Goal: Task Accomplishment & Management: Manage account settings

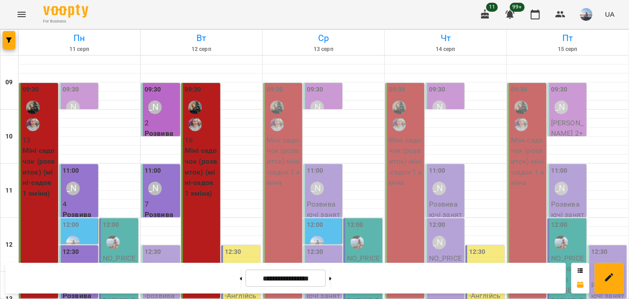
click at [292, 92] on div "09:30" at bounding box center [284, 110] width 34 height 50
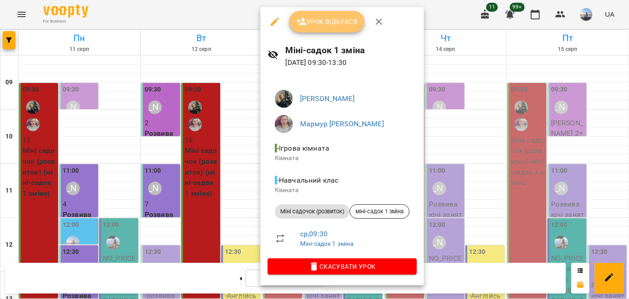
click at [306, 26] on icon "button" at bounding box center [301, 21] width 11 height 11
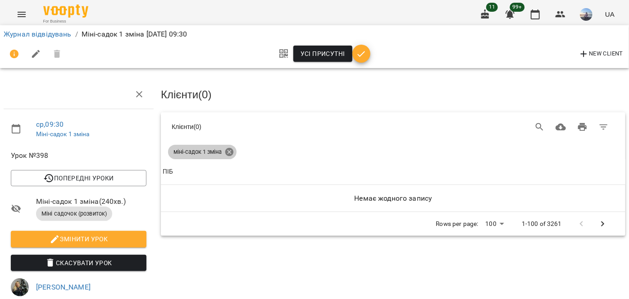
click at [232, 150] on icon at bounding box center [229, 152] width 8 height 8
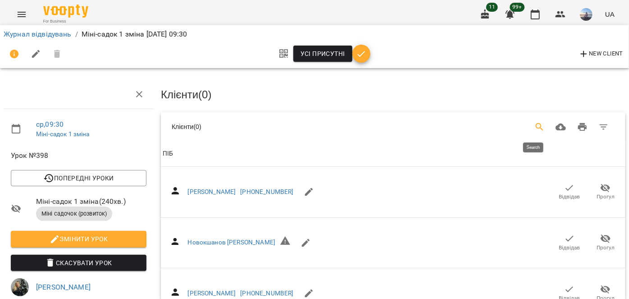
click at [534, 125] on icon "Search" at bounding box center [539, 127] width 11 height 11
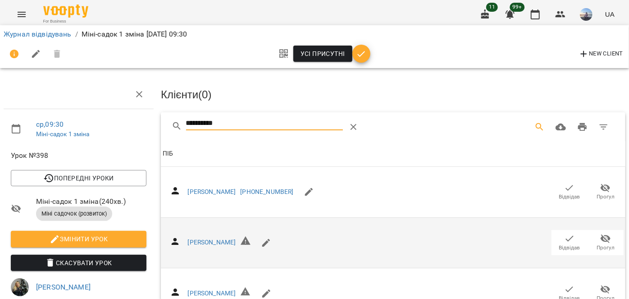
click at [567, 240] on icon "button" at bounding box center [569, 238] width 11 height 11
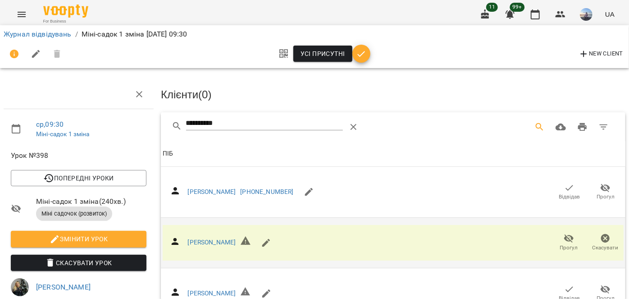
drag, startPoint x: 180, startPoint y: 123, endPoint x: 123, endPoint y: 117, distance: 57.5
click at [123, 117] on div "**********" at bounding box center [314, 273] width 636 height 475
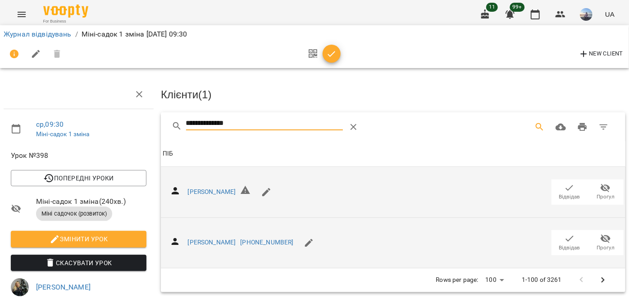
click at [573, 189] on span "Відвідав" at bounding box center [569, 191] width 25 height 18
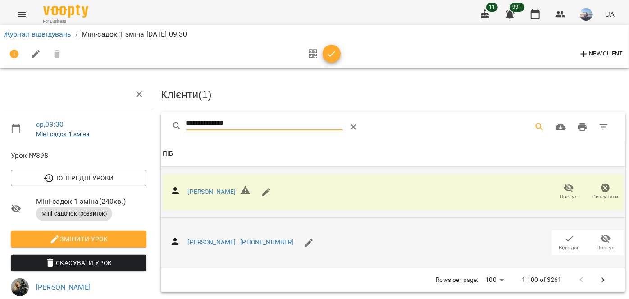
drag, startPoint x: 245, startPoint y: 122, endPoint x: 85, endPoint y: 132, distance: 160.2
click at [85, 132] on div "**********" at bounding box center [314, 285] width 636 height 498
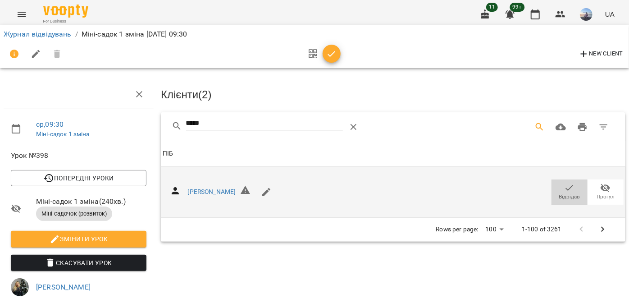
click at [559, 195] on span "Відвідав" at bounding box center [569, 197] width 21 height 8
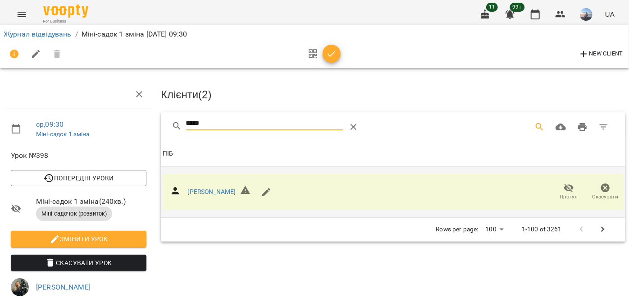
drag, startPoint x: 226, startPoint y: 125, endPoint x: 142, endPoint y: 126, distance: 83.8
click at [142, 126] on div "ср , 09:30 Міні-садок 1 зміна Урок №398 Попередні уроки [DATE] 09:30 [DATE] 09:…" at bounding box center [314, 285] width 636 height 498
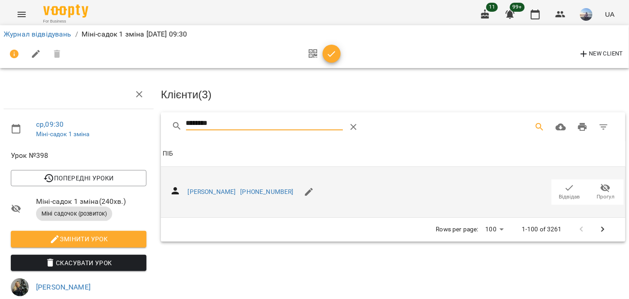
click at [562, 195] on span "Відвідав" at bounding box center [569, 197] width 21 height 8
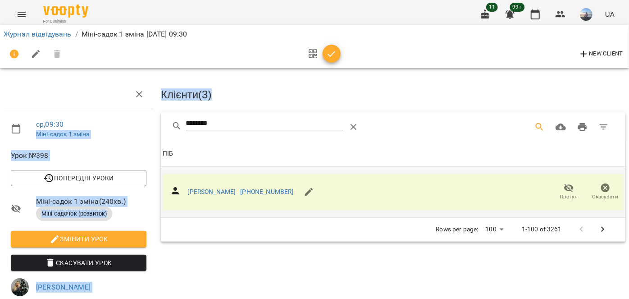
drag, startPoint x: 231, startPoint y: 115, endPoint x: 119, endPoint y: 125, distance: 112.6
click at [119, 125] on div "ср , 09:30 Міні-садок 1 зміна Урок №398 Попередні уроки [DATE] 09:30 [DATE] 09:…" at bounding box center [314, 285] width 636 height 498
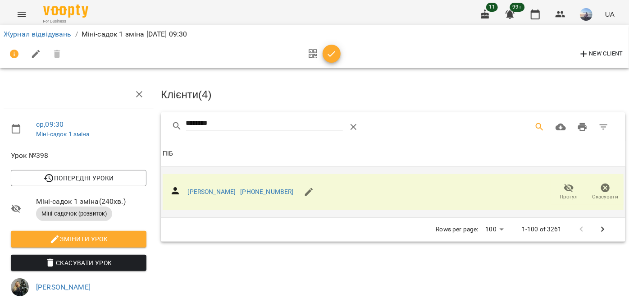
click at [249, 124] on input "********" at bounding box center [264, 123] width 157 height 14
drag, startPoint x: 241, startPoint y: 127, endPoint x: 68, endPoint y: 111, distance: 173.7
click at [84, 114] on div "ср , 09:30 Міні-садок 1 зміна Урок №398 Попередні уроки [DATE] 09:30 [DATE] 09:…" at bounding box center [314, 285] width 636 height 498
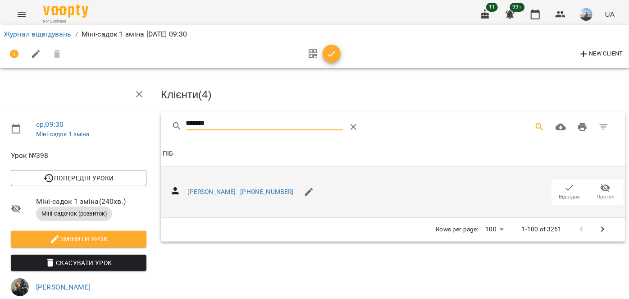
click at [562, 194] on span "Відвідав" at bounding box center [569, 197] width 21 height 8
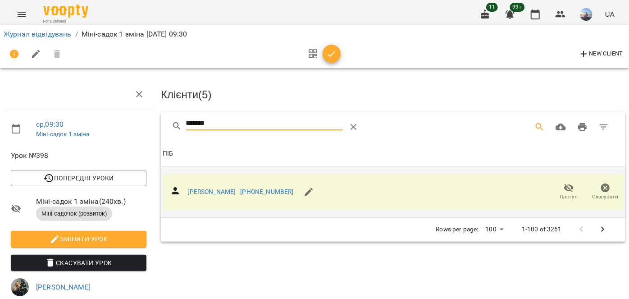
drag, startPoint x: 241, startPoint y: 119, endPoint x: 108, endPoint y: 124, distance: 133.8
click at [108, 124] on div "ср , 09:30 Міні-садок 1 зміна Урок №398 Попередні уроки [DATE] 09:30 [DATE] 09:…" at bounding box center [314, 285] width 636 height 498
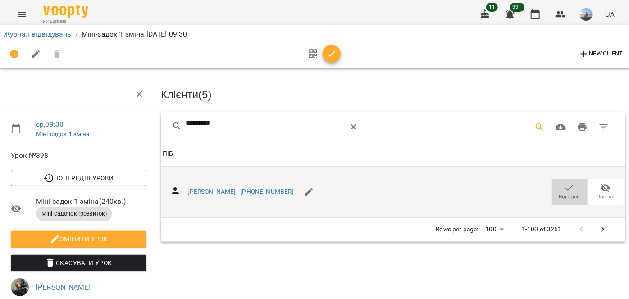
click at [557, 186] on span "Відвідав" at bounding box center [569, 191] width 25 height 18
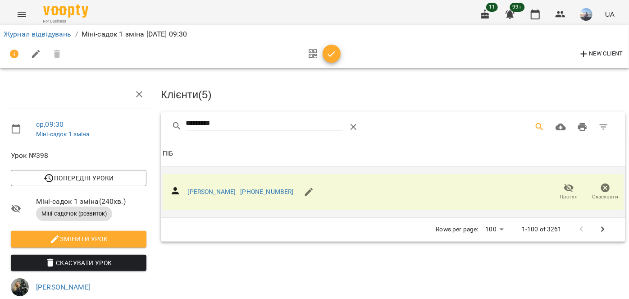
drag, startPoint x: 223, startPoint y: 124, endPoint x: 151, endPoint y: 120, distance: 72.6
click at [162, 122] on div "*********" at bounding box center [393, 126] width 464 height 29
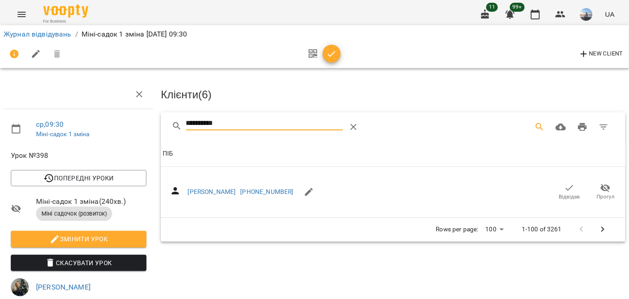
drag, startPoint x: 554, startPoint y: 182, endPoint x: 342, endPoint y: 137, distance: 216.4
click at [557, 182] on span "Відвідав" at bounding box center [569, 191] width 25 height 18
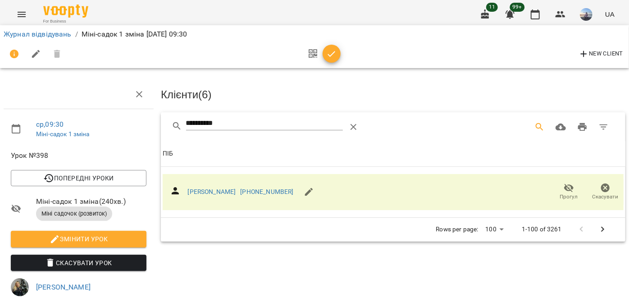
drag, startPoint x: 242, startPoint y: 122, endPoint x: 30, endPoint y: 121, distance: 212.6
click at [30, 121] on div "**********" at bounding box center [314, 285] width 636 height 498
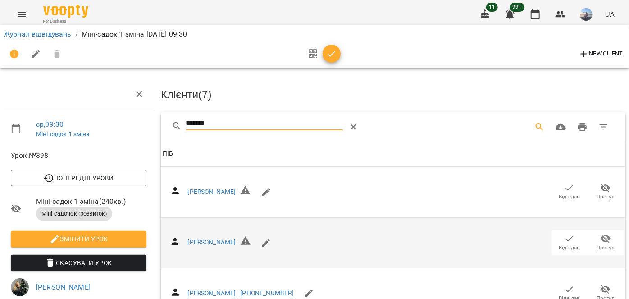
click at [570, 240] on span "Відвідав" at bounding box center [569, 242] width 25 height 18
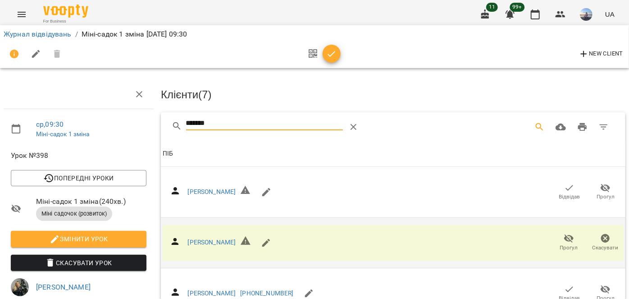
drag, startPoint x: 227, startPoint y: 121, endPoint x: 87, endPoint y: 127, distance: 140.7
click at [87, 127] on div "ср , 09:30 Міні-садок 1 зміна Урок №398 Попередні уроки [DATE] 09:30 [DATE] 09:…" at bounding box center [314, 285] width 636 height 498
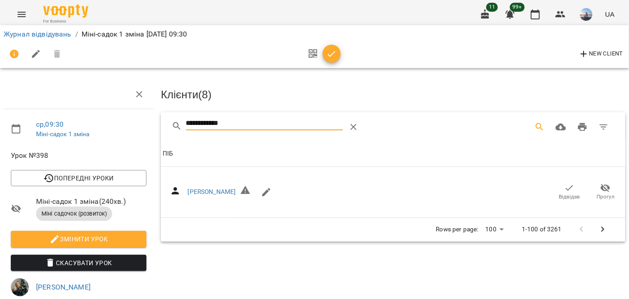
drag, startPoint x: 571, startPoint y: 193, endPoint x: 198, endPoint y: 125, distance: 379.8
click at [570, 193] on span "Відвідав" at bounding box center [569, 197] width 21 height 8
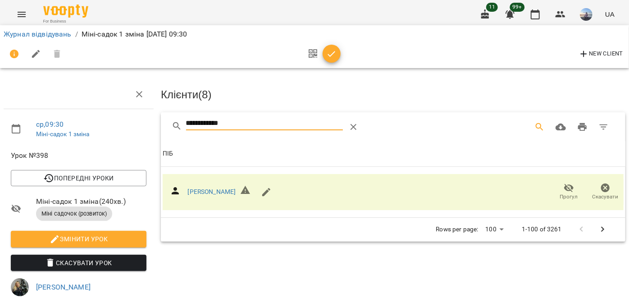
drag, startPoint x: 247, startPoint y: 124, endPoint x: 33, endPoint y: 125, distance: 213.9
click at [33, 132] on div "**********" at bounding box center [314, 285] width 636 height 498
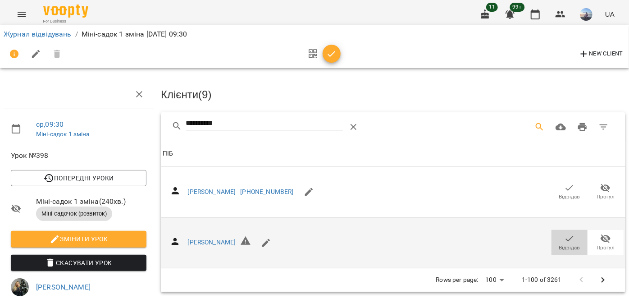
click at [564, 235] on icon "button" at bounding box center [569, 238] width 11 height 11
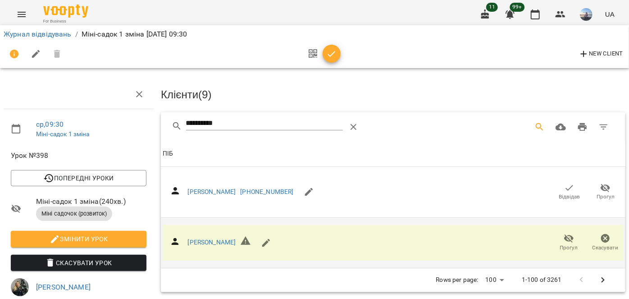
drag, startPoint x: 228, startPoint y: 125, endPoint x: 94, endPoint y: 130, distance: 134.3
click at [94, 130] on div "**********" at bounding box center [314, 285] width 636 height 498
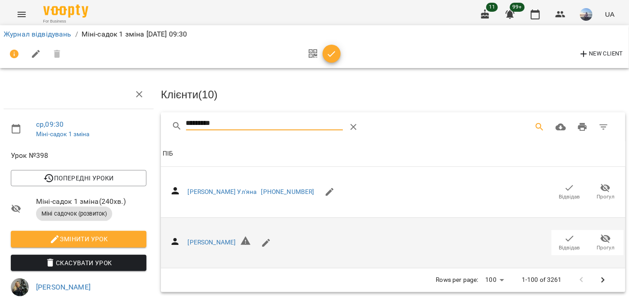
click at [557, 189] on span "Відвідав" at bounding box center [569, 191] width 25 height 18
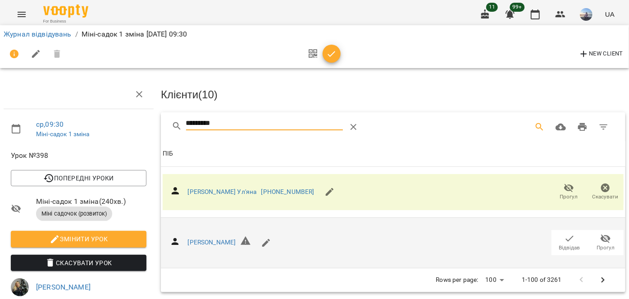
drag, startPoint x: 172, startPoint y: 133, endPoint x: 104, endPoint y: 135, distance: 67.6
click at [104, 135] on div "ср , 09:30 Міні-садок 1 зміна Урок №398 Попередні уроки [DATE] 09:30 [DATE] 09:…" at bounding box center [314, 285] width 636 height 498
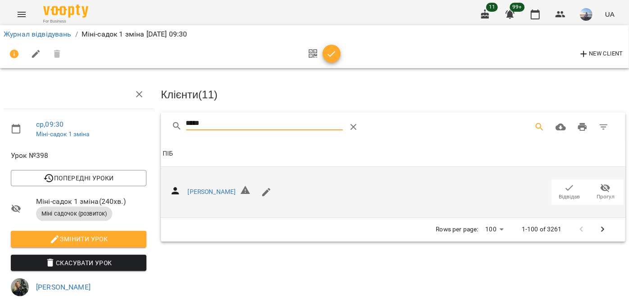
type input "*****"
click at [557, 187] on span "Відвідав" at bounding box center [569, 191] width 25 height 18
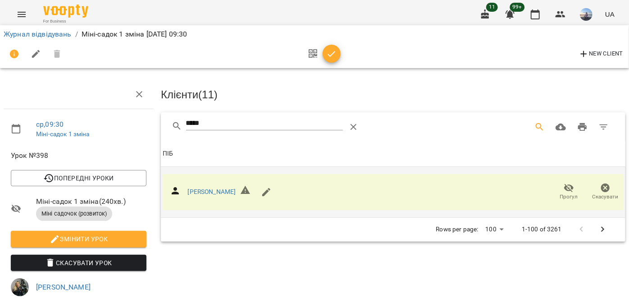
click at [333, 62] on button "button" at bounding box center [331, 54] width 18 height 18
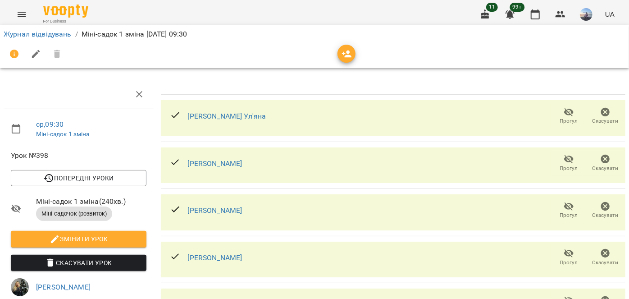
click at [65, 39] on li "Журнал відвідувань" at bounding box center [38, 34] width 68 height 11
click at [65, 32] on link "Журнал відвідувань" at bounding box center [38, 34] width 68 height 9
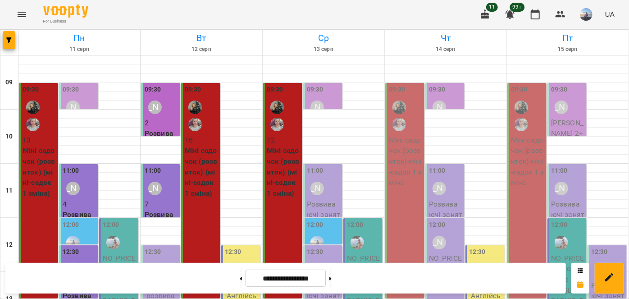
click at [334, 178] on div "11:00 [PERSON_NAME]" at bounding box center [324, 182] width 34 height 33
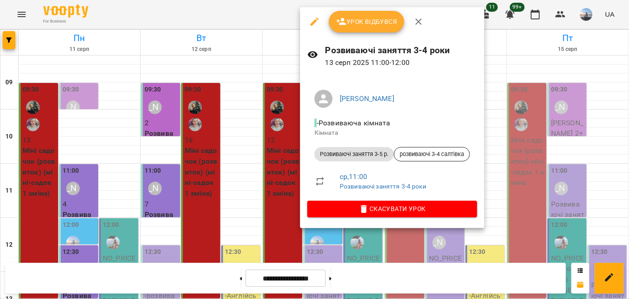
click at [348, 31] on button "Урок відбувся" at bounding box center [367, 22] width 76 height 22
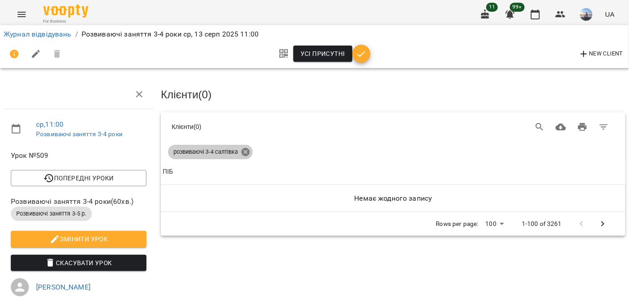
click at [245, 151] on icon at bounding box center [245, 152] width 8 height 8
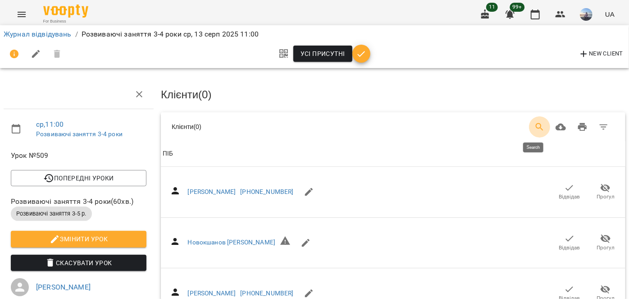
click at [534, 127] on icon "Search" at bounding box center [539, 127] width 11 height 11
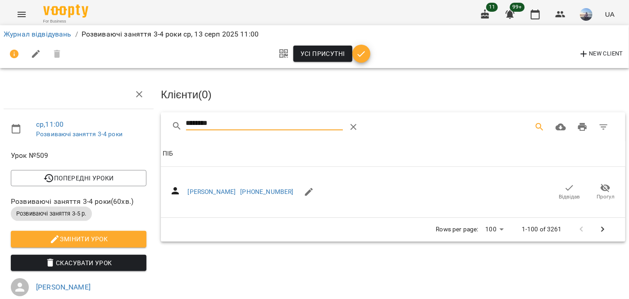
click at [566, 196] on span "Відвідав" at bounding box center [569, 197] width 21 height 8
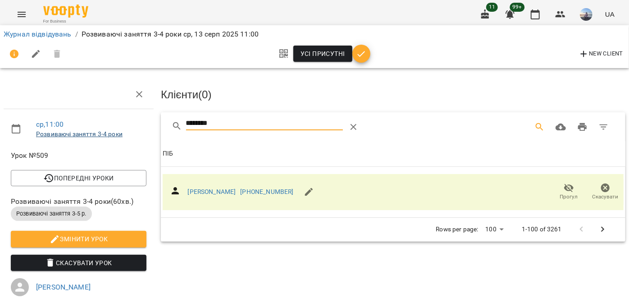
drag, startPoint x: 242, startPoint y: 124, endPoint x: 85, endPoint y: 131, distance: 156.9
click at [85, 131] on div "ср , 11:00 Розвиваючі заняття 3-4 роки Урок №509 Попередні уроки [DATE] 11:00 […" at bounding box center [314, 267] width 636 height 462
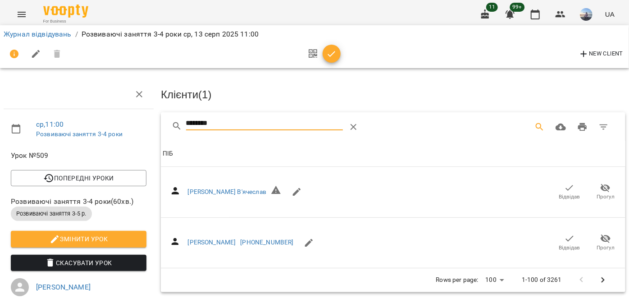
drag, startPoint x: 555, startPoint y: 187, endPoint x: 224, endPoint y: 119, distance: 337.6
click at [557, 187] on span "Відвідав" at bounding box center [569, 191] width 25 height 18
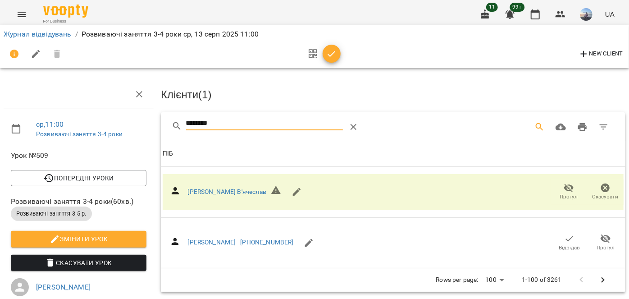
drag, startPoint x: 218, startPoint y: 124, endPoint x: 113, endPoint y: 124, distance: 105.8
click at [116, 125] on div "ср , 11:00 Розвиваючі заняття 3-4 роки Урок №509 Попередні уроки [DATE] 11:00 […" at bounding box center [314, 279] width 636 height 486
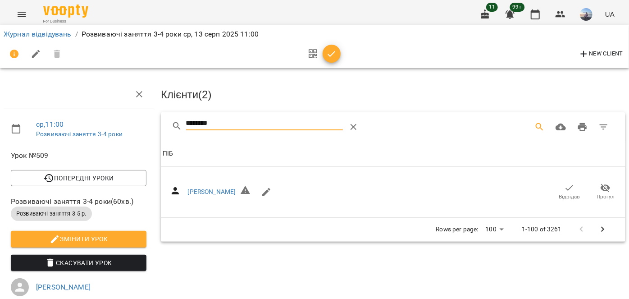
drag, startPoint x: 557, startPoint y: 189, endPoint x: 274, endPoint y: 121, distance: 291.3
click at [557, 189] on span "Відвідав" at bounding box center [569, 191] width 25 height 18
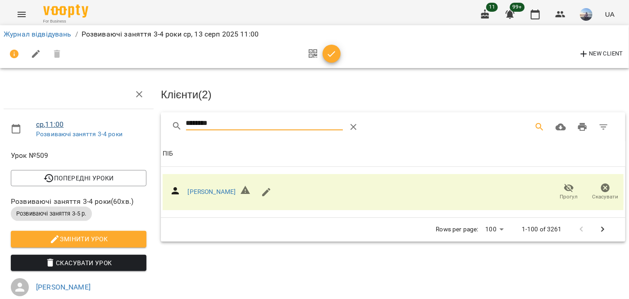
drag, startPoint x: 228, startPoint y: 126, endPoint x: 50, endPoint y: 122, distance: 177.9
click at [62, 125] on div "ср , 11:00 Розвиваючі заняття 3-4 роки Урок №509 Попередні уроки [DATE] 11:00 […" at bounding box center [314, 279] width 636 height 486
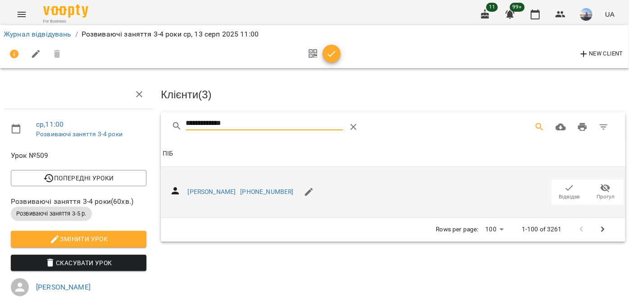
click at [564, 191] on icon "button" at bounding box center [569, 187] width 11 height 11
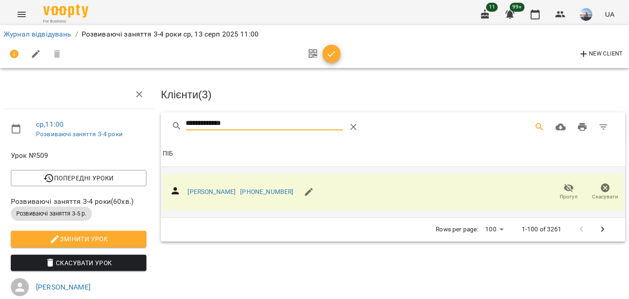
drag, startPoint x: 201, startPoint y: 122, endPoint x: 87, endPoint y: 119, distance: 114.0
click at [95, 120] on div "**********" at bounding box center [314, 279] width 636 height 486
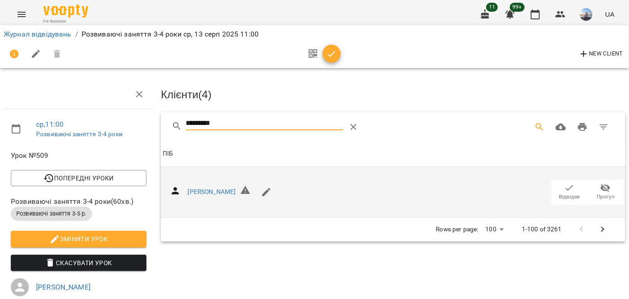
type input "*********"
click at [564, 183] on icon "button" at bounding box center [569, 187] width 11 height 11
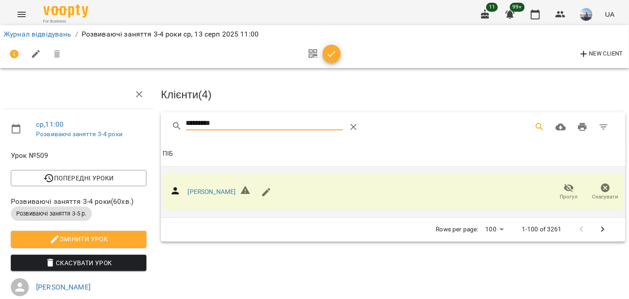
drag, startPoint x: 198, startPoint y: 129, endPoint x: 30, endPoint y: 110, distance: 169.4
click at [35, 111] on div "ср , 11:00 Розвиваючі заняття 3-4 роки Урок №509 Попередні уроки [DATE] 11:00 […" at bounding box center [314, 279] width 636 height 486
click at [328, 55] on icon "button" at bounding box center [331, 54] width 11 height 11
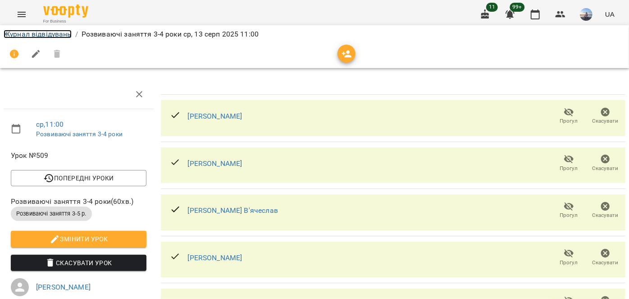
drag, startPoint x: 47, startPoint y: 34, endPoint x: 67, endPoint y: 40, distance: 21.2
click at [47, 34] on link "Журнал відвідувань" at bounding box center [38, 34] width 68 height 9
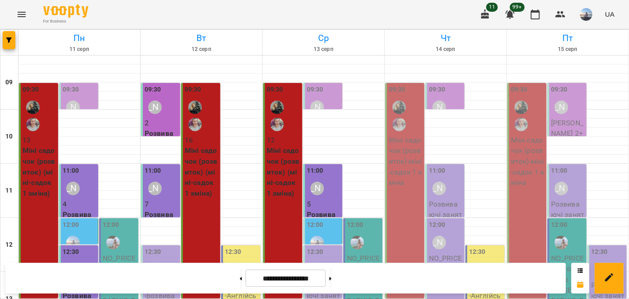
scroll to position [82, 0]
click at [322, 259] on div "[PERSON_NAME]" at bounding box center [317, 269] width 21 height 21
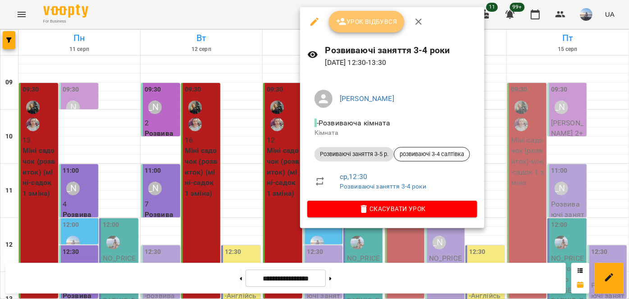
click at [337, 24] on icon "button" at bounding box center [341, 21] width 11 height 11
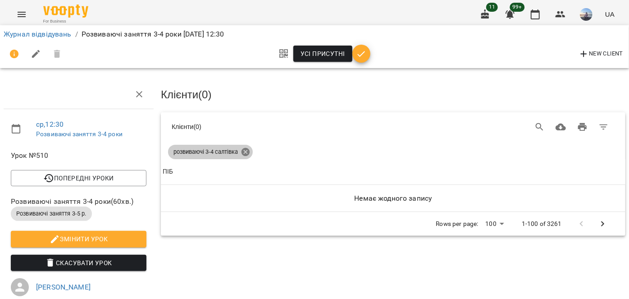
click at [249, 150] on icon at bounding box center [245, 152] width 8 height 8
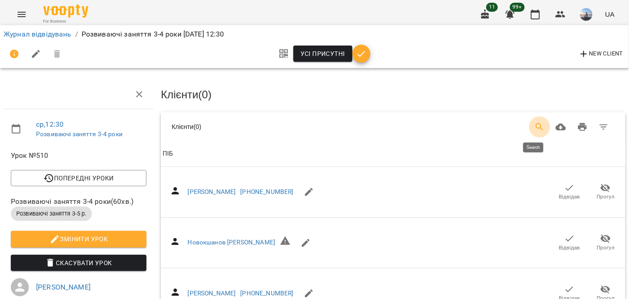
click at [534, 128] on icon "Search" at bounding box center [539, 127] width 11 height 11
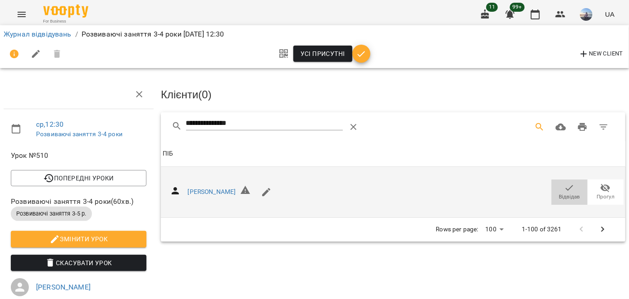
click at [563, 193] on span "Відвідав" at bounding box center [569, 197] width 21 height 8
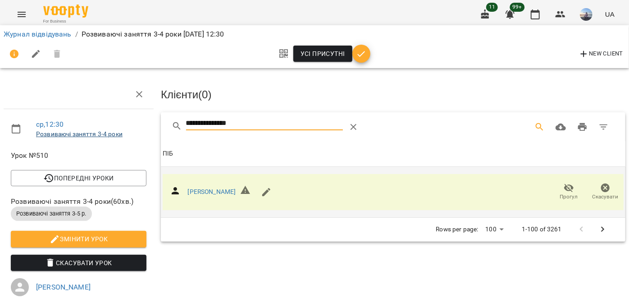
drag, startPoint x: 258, startPoint y: 122, endPoint x: 89, endPoint y: 130, distance: 169.5
click at [89, 130] on div "**********" at bounding box center [314, 267] width 636 height 462
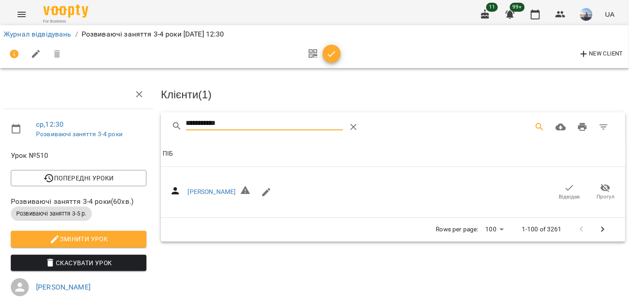
drag, startPoint x: 553, startPoint y: 190, endPoint x: 275, endPoint y: 114, distance: 287.4
click at [557, 189] on span "Відвідав" at bounding box center [569, 191] width 25 height 18
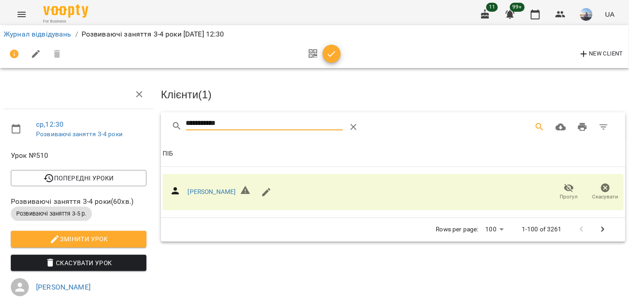
drag, startPoint x: 242, startPoint y: 121, endPoint x: 85, endPoint y: 121, distance: 157.6
click at [85, 121] on div "**********" at bounding box center [314, 279] width 636 height 486
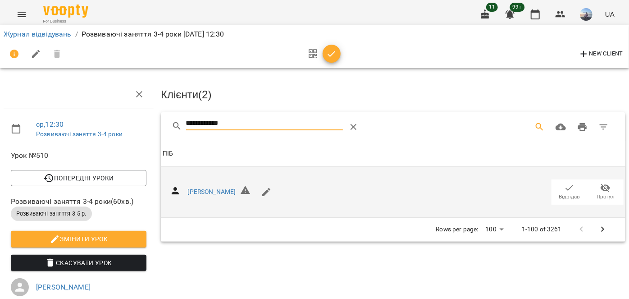
type input "**********"
click at [576, 184] on button "Відвідав" at bounding box center [569, 191] width 36 height 25
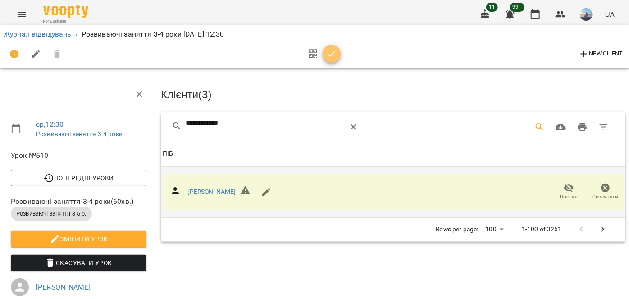
click at [324, 56] on span "button" at bounding box center [331, 54] width 18 height 11
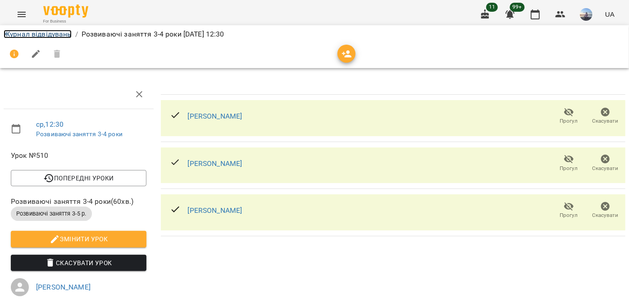
click at [57, 36] on link "Журнал відвідувань" at bounding box center [38, 34] width 68 height 9
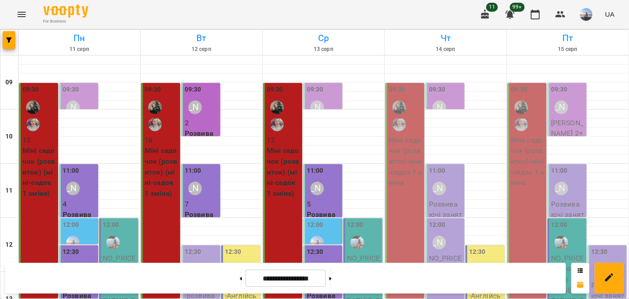
scroll to position [283, 0]
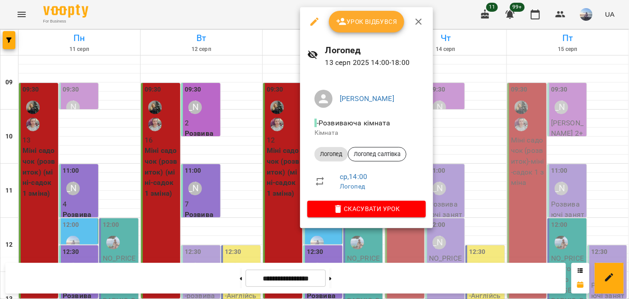
click at [342, 31] on button "Урок відбувся" at bounding box center [367, 22] width 76 height 22
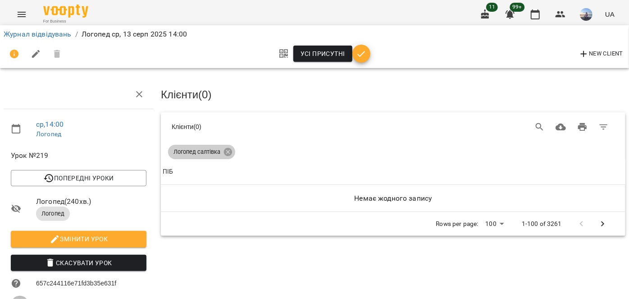
click at [228, 147] on icon at bounding box center [228, 152] width 10 height 10
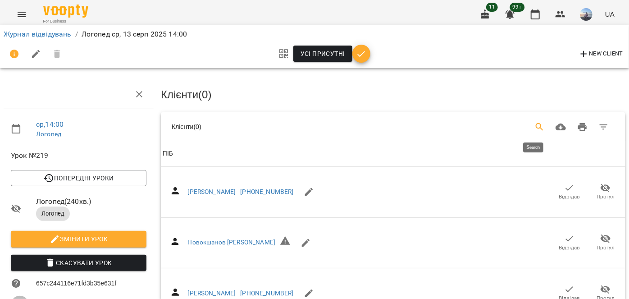
click at [529, 124] on button "Search" at bounding box center [540, 127] width 22 height 22
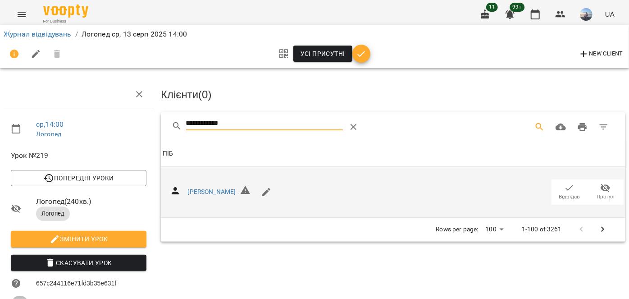
type input "**********"
drag, startPoint x: 562, startPoint y: 185, endPoint x: 359, endPoint y: 67, distance: 235.1
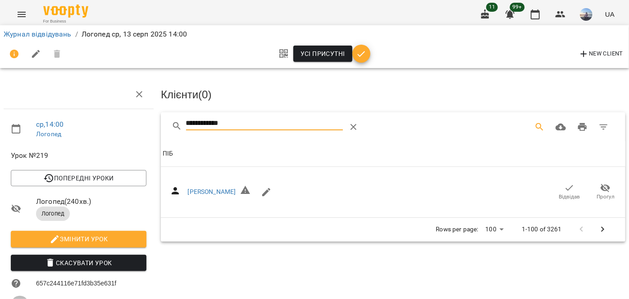
click at [564, 185] on icon "button" at bounding box center [569, 187] width 11 height 11
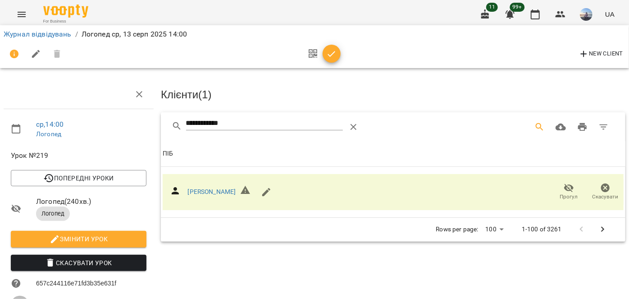
click at [361, 57] on div "New Client" at bounding box center [314, 54] width 621 height 22
click at [65, 35] on link "Журнал відвідувань" at bounding box center [38, 34] width 68 height 9
